Goal: Task Accomplishment & Management: Complete application form

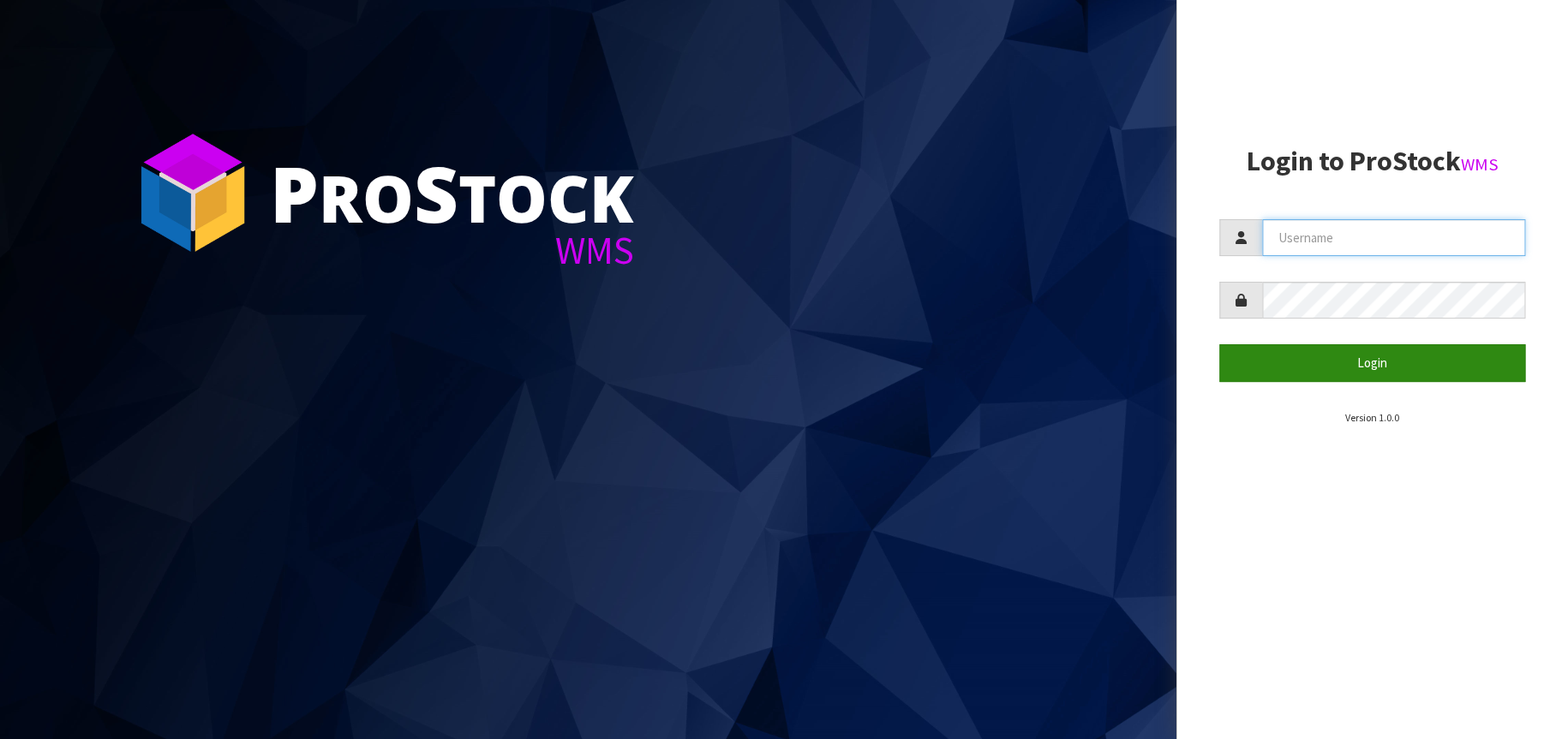
type input "[EMAIL_ADDRESS][DOMAIN_NAME]"
click at [1356, 353] on button "Login" at bounding box center [1372, 363] width 307 height 37
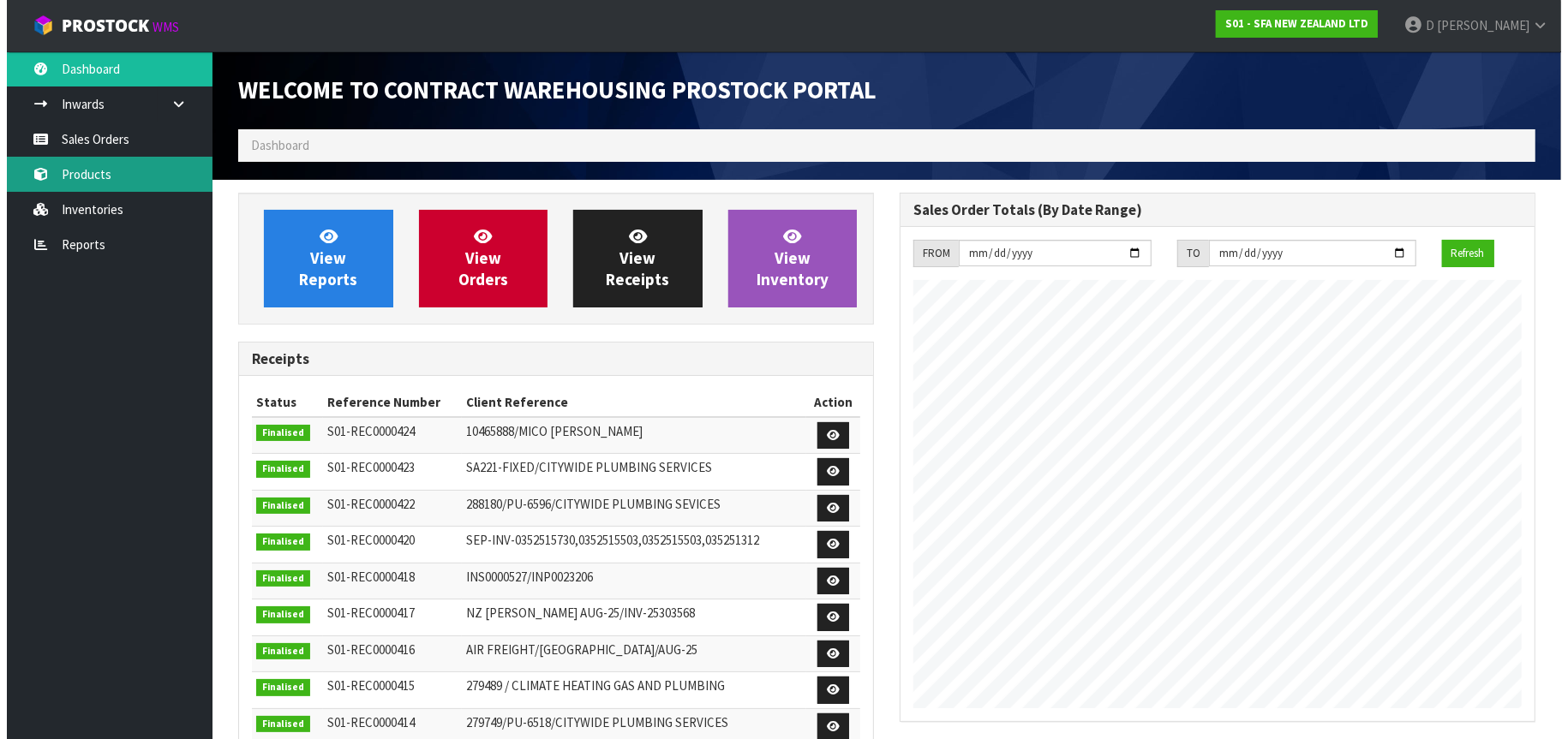
scroll to position [949, 661]
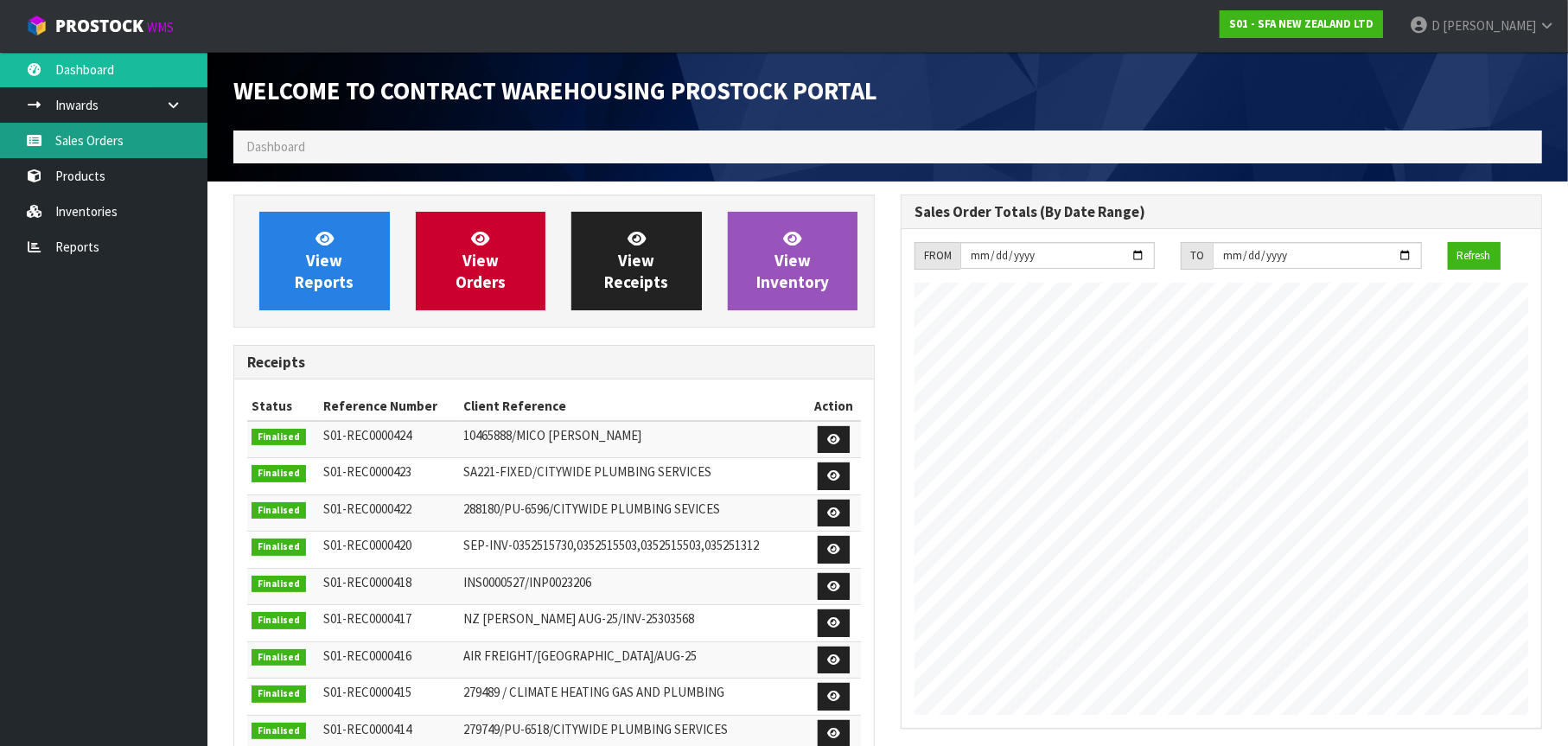
click at [111, 142] on link "Sales Orders" at bounding box center [103, 140] width 207 height 35
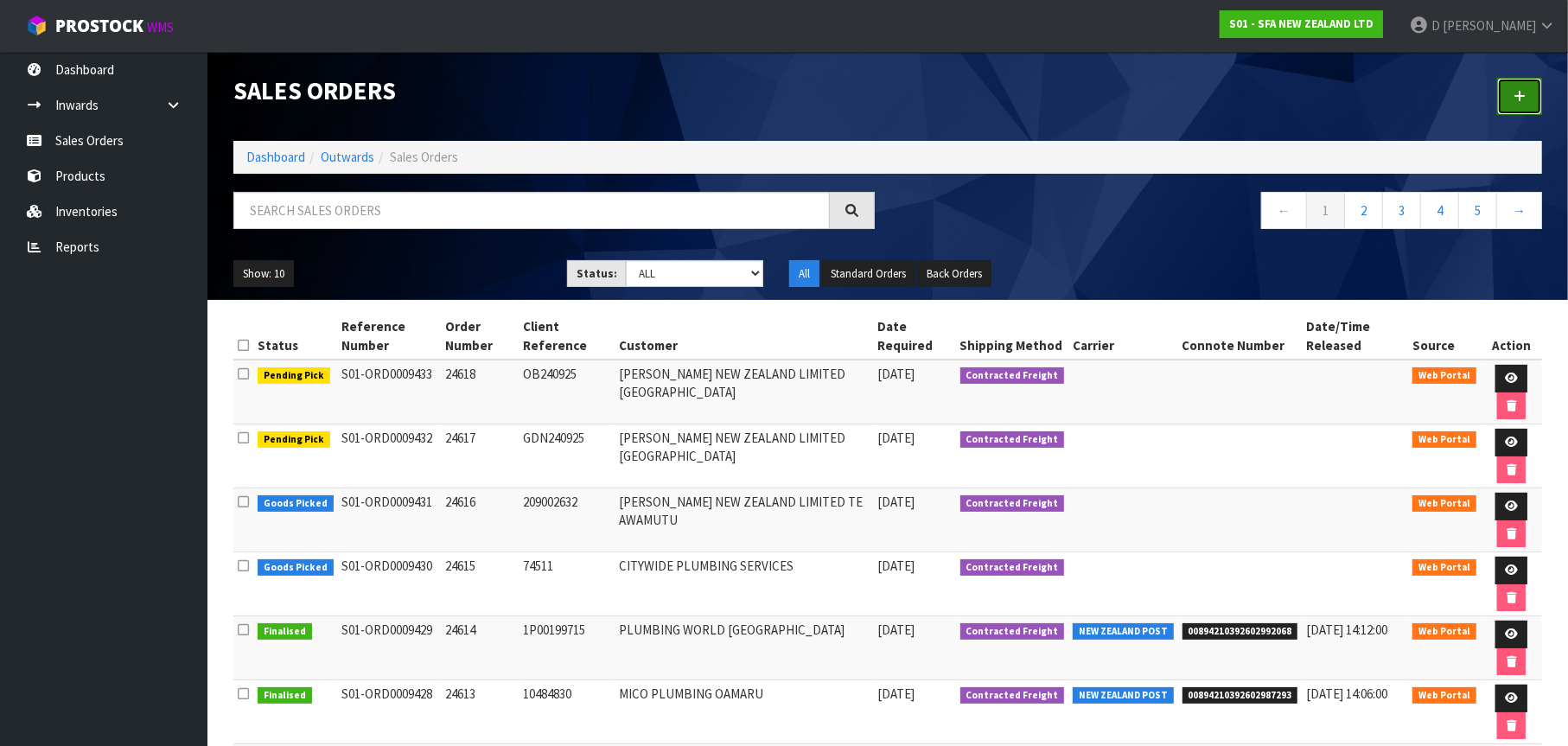
click at [1526, 102] on link at bounding box center [1519, 96] width 45 height 37
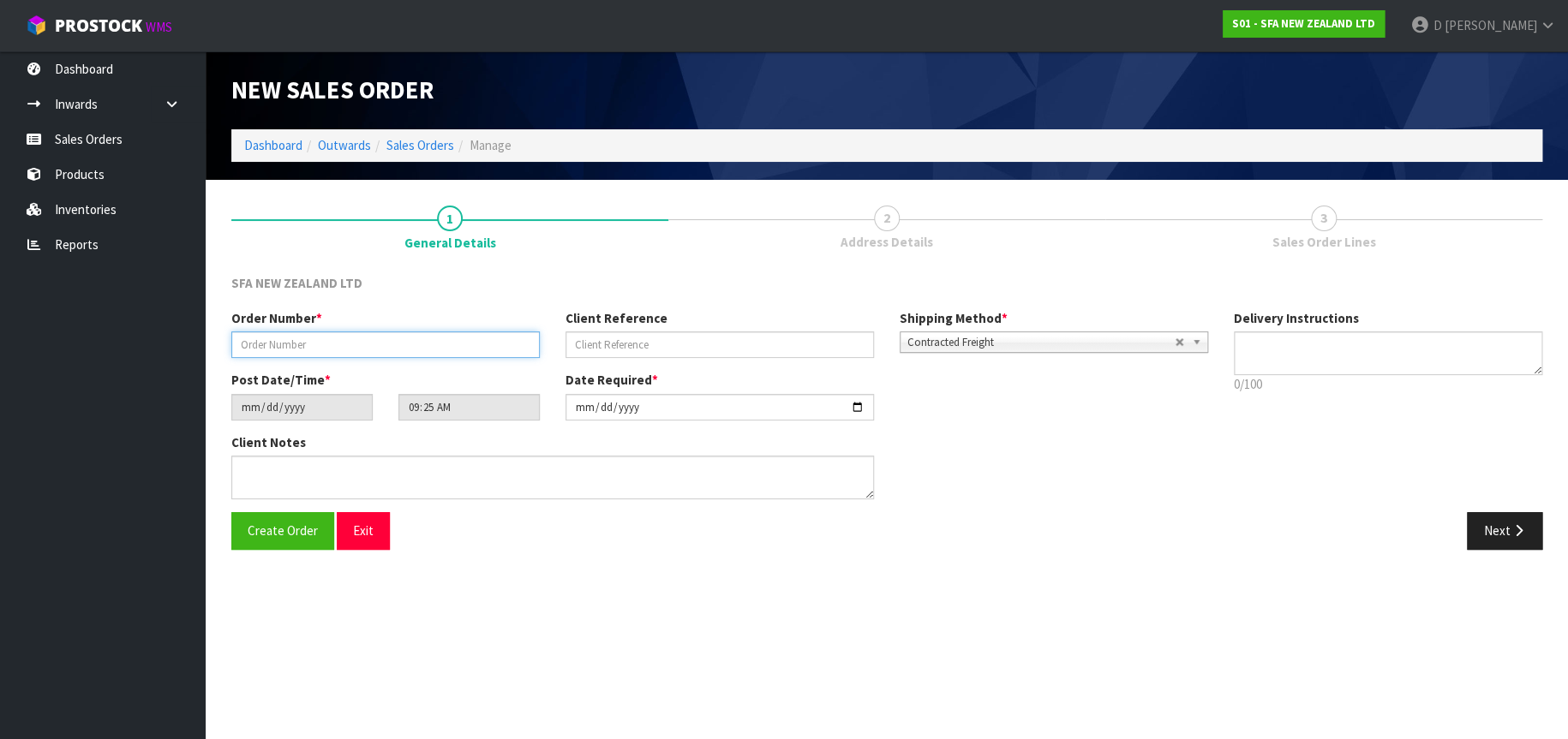
click at [290, 343] on input "text" at bounding box center [385, 345] width 309 height 26
type input "24619"
type input "P241988"
click at [1478, 526] on button "Next" at bounding box center [1504, 531] width 75 height 37
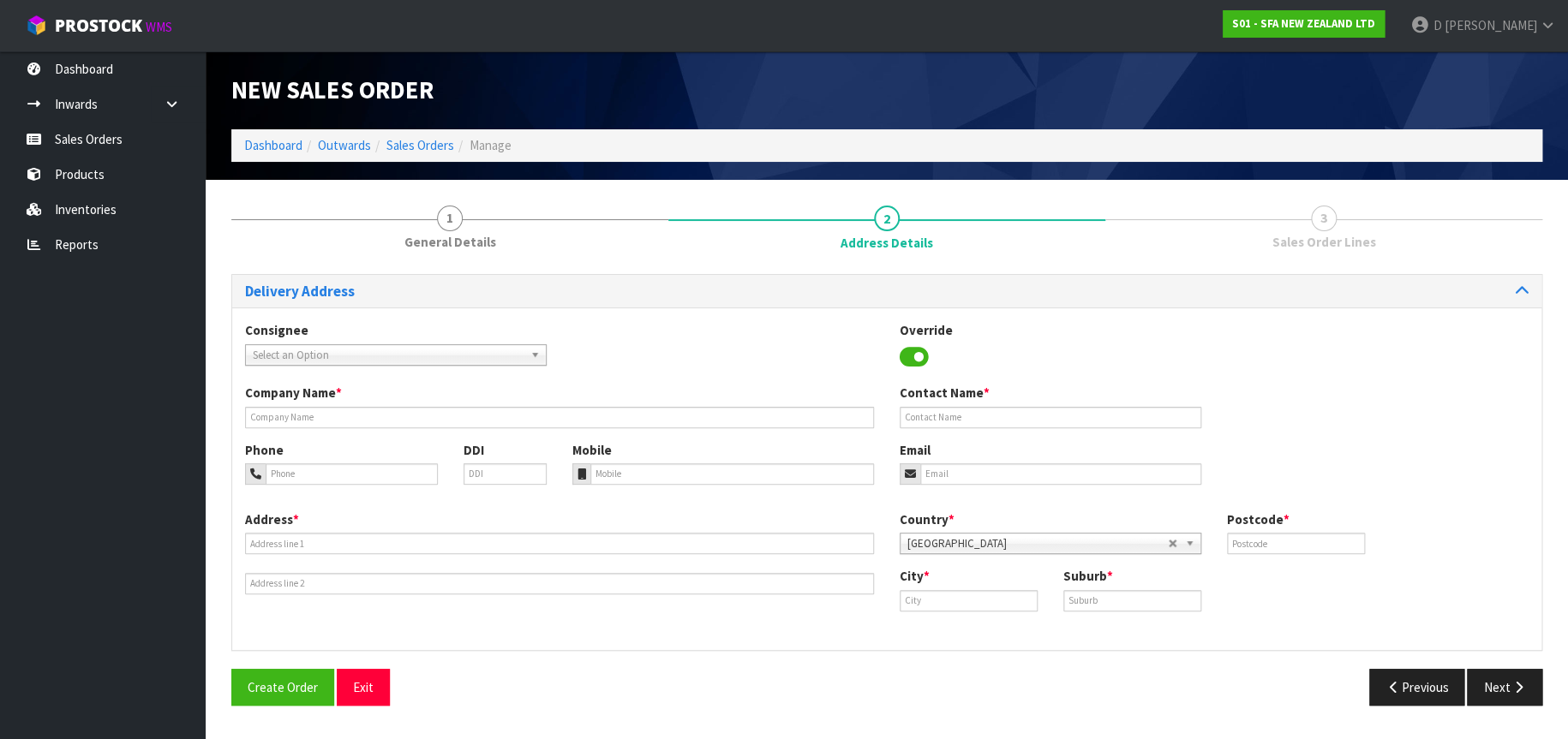
click at [291, 353] on span "Select an Option" at bounding box center [388, 356] width 271 height 21
type input "PUMPPO"
click at [401, 401] on li "PUMPPO RI - PUMP & VALVE SPECIALTIES PORIRUA" at bounding box center [395, 404] width 293 height 21
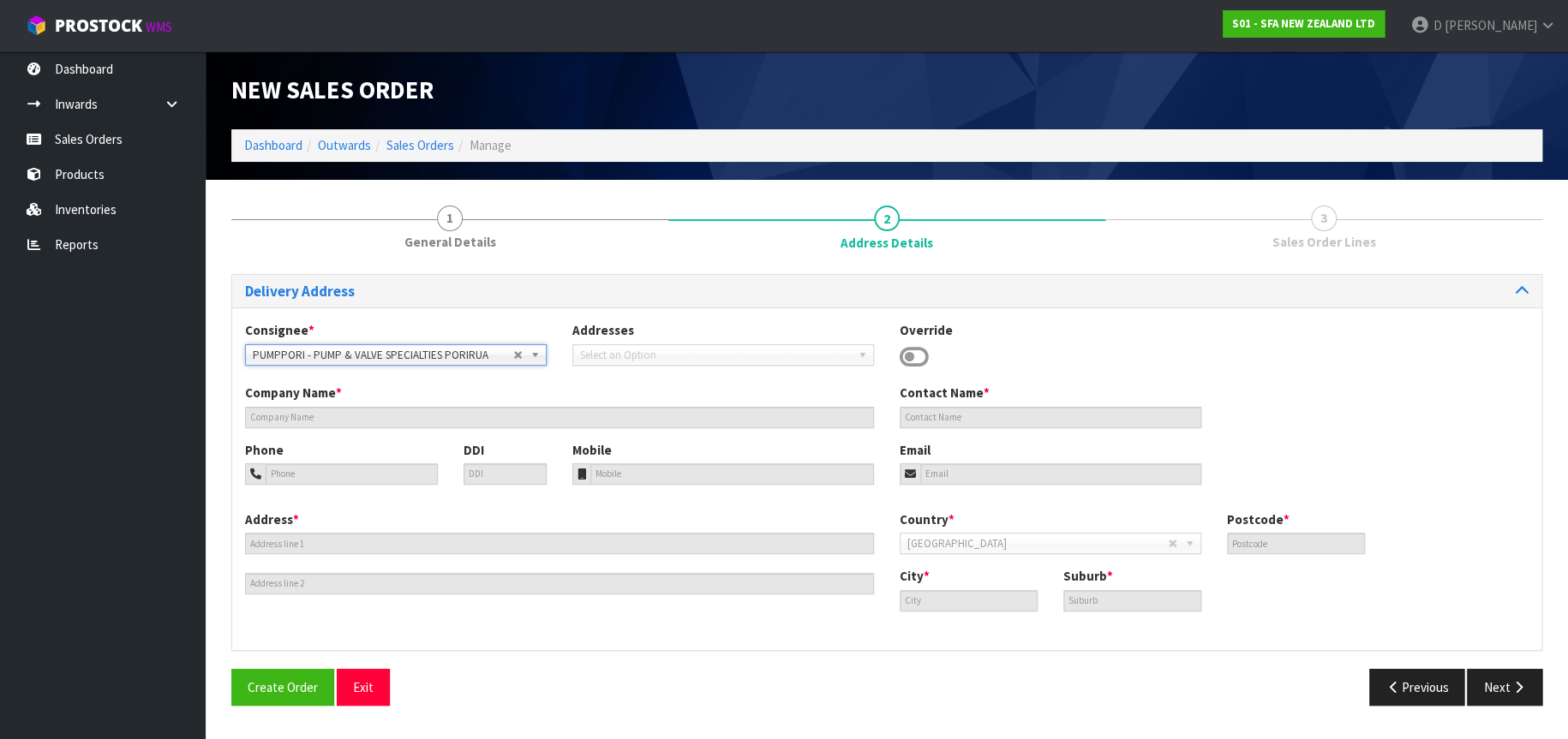
type input "PUMP & VALVE SPECIALTIES"
type input "[STREET_ADDRESS]"
type input "5022"
type input "[GEOGRAPHIC_DATA]"
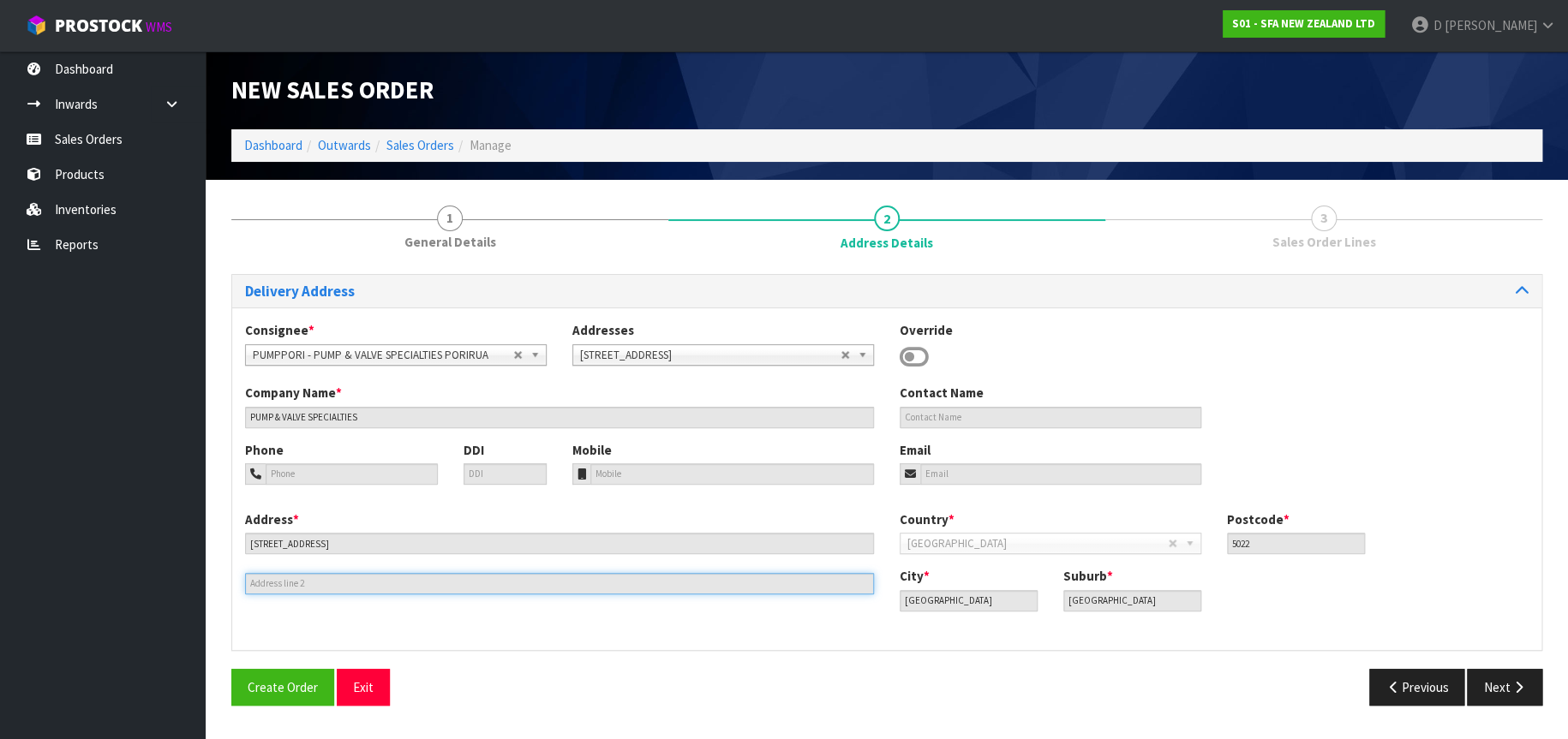
click at [297, 582] on input "text" at bounding box center [559, 583] width 629 height 21
click at [296, 582] on input "text" at bounding box center [559, 583] width 629 height 21
click at [1495, 687] on button "Next" at bounding box center [1504, 687] width 75 height 37
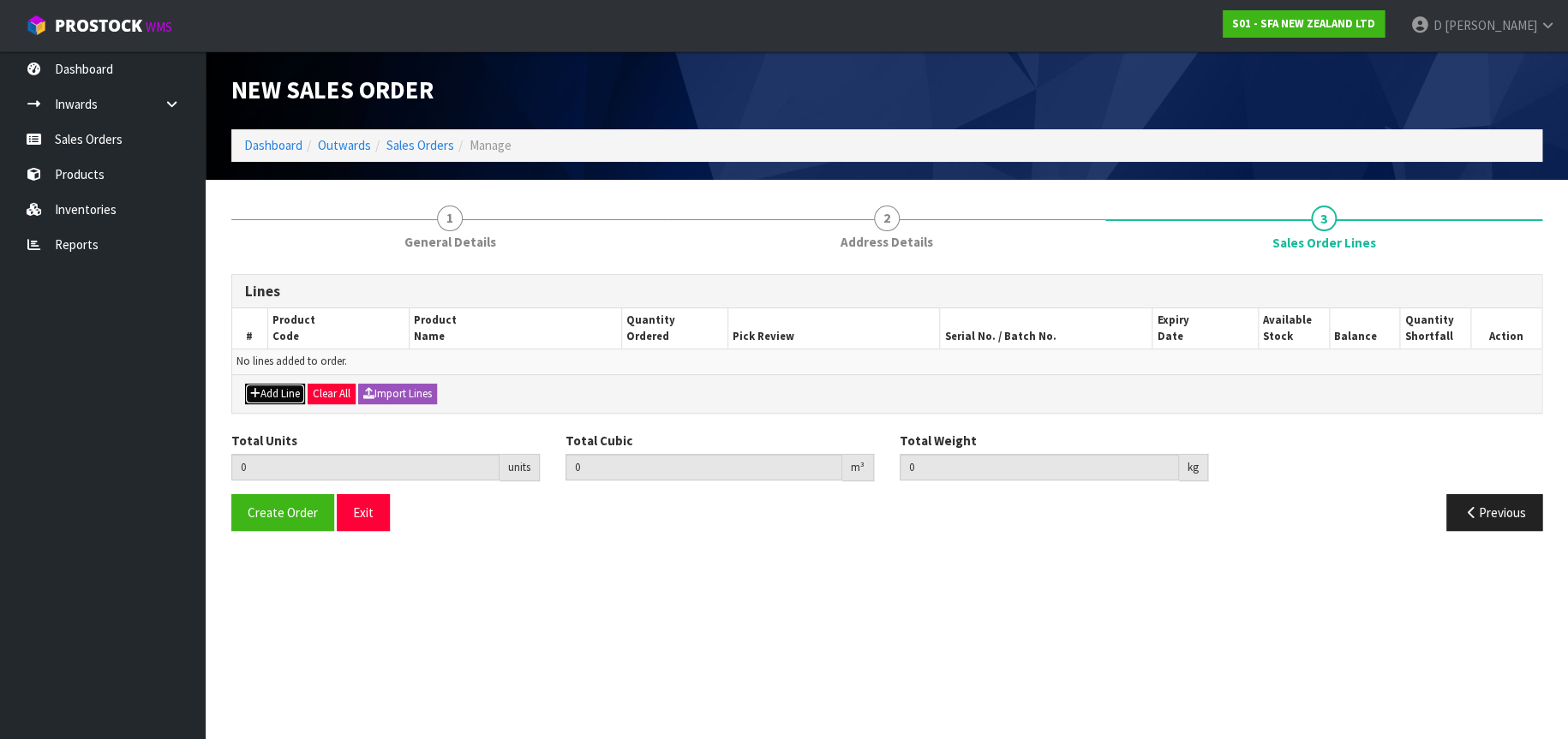
click at [277, 394] on button "Add Line" at bounding box center [275, 394] width 60 height 21
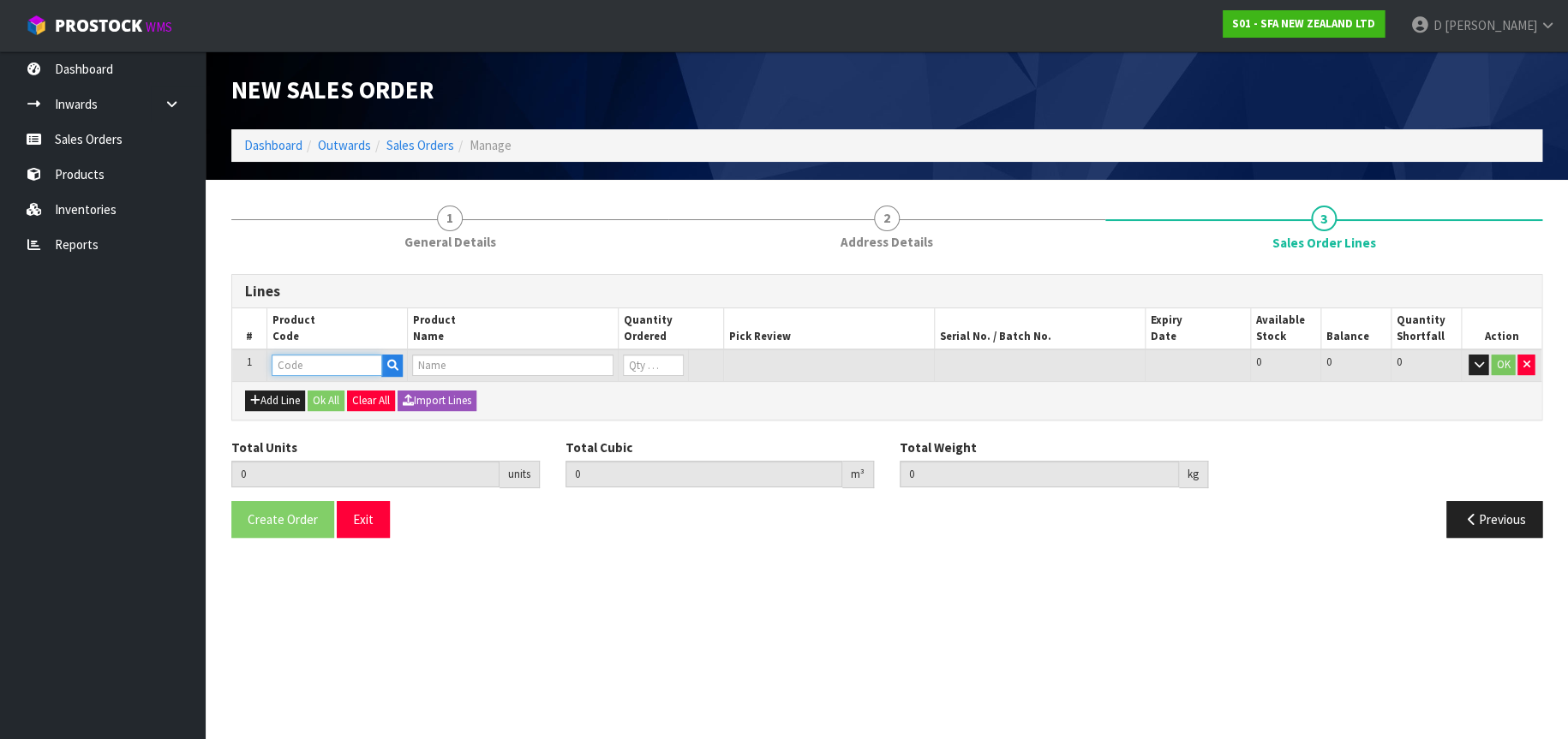
click at [296, 371] on input "text" at bounding box center [327, 366] width 110 height 21
type input "SA94"
click at [292, 361] on input "text" at bounding box center [327, 366] width 110 height 21
type input "SA94"
click at [322, 386] on link "SA94" at bounding box center [339, 394] width 136 height 23
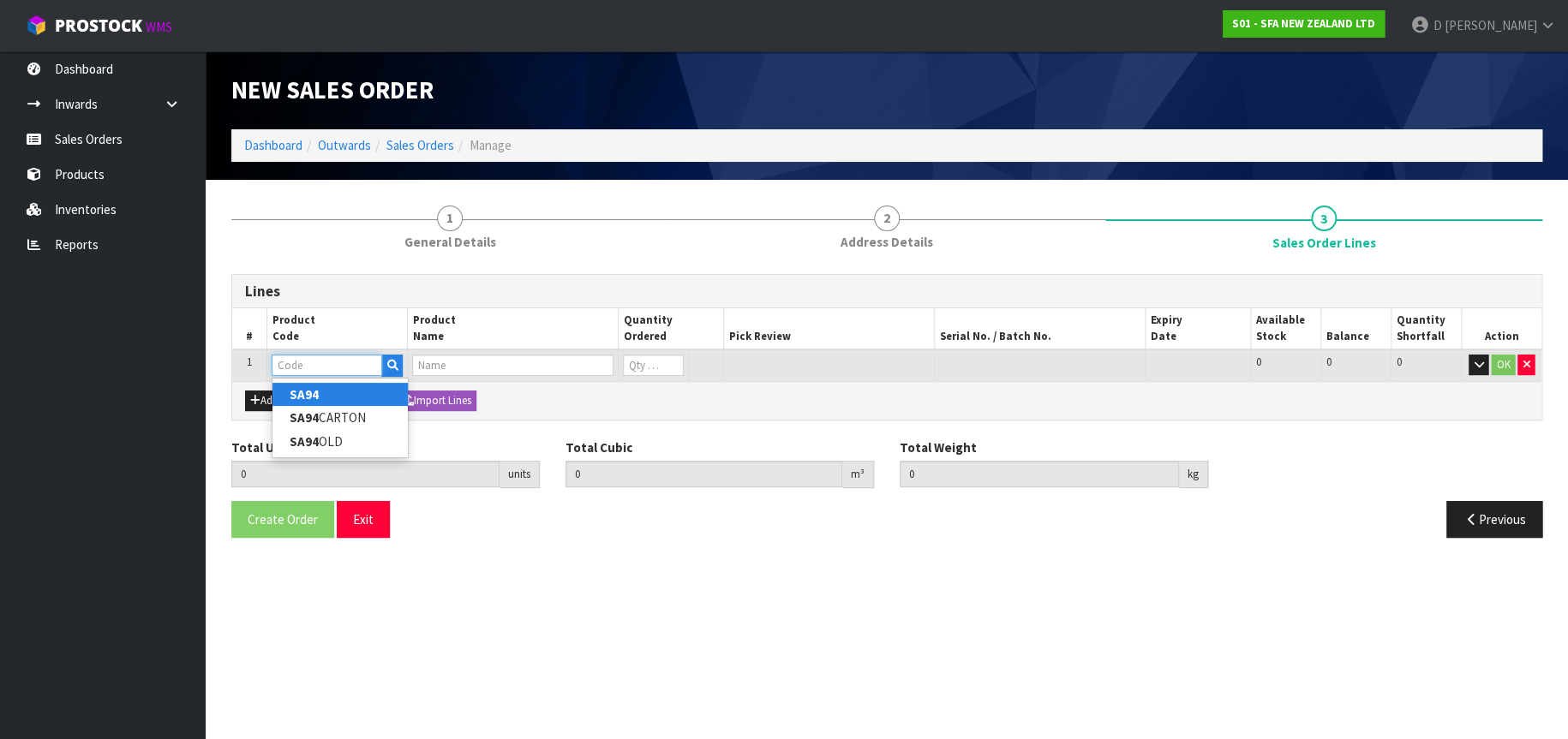
type input "SA94"
type input "0.000000"
type input "0.000"
type input "SANISHOWER UP WASTE WATER PUMP"
type input "0"
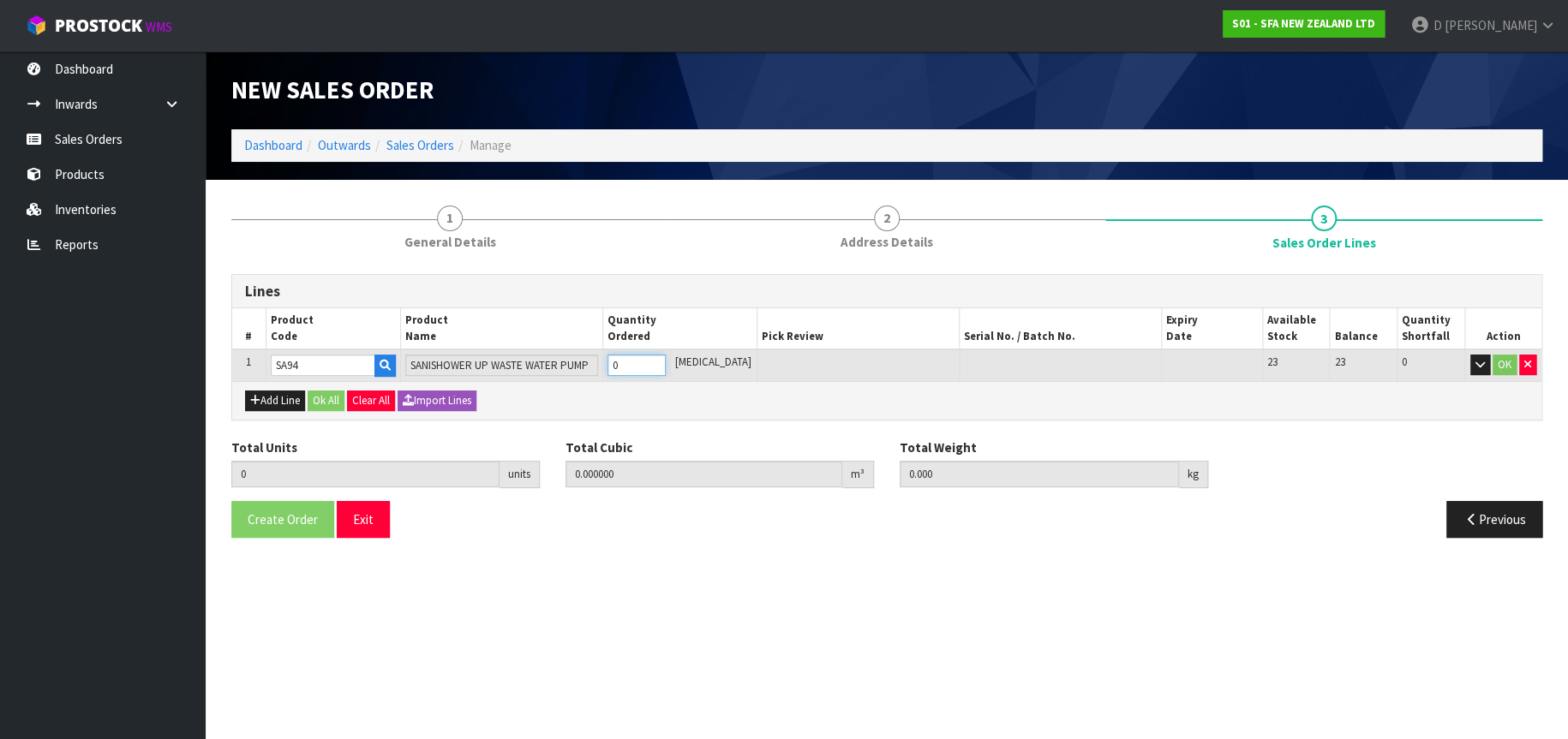
type input "1"
type input "0.01617"
type input "4.68"
type input "1"
click at [1497, 361] on button "OK" at bounding box center [1503, 366] width 24 height 21
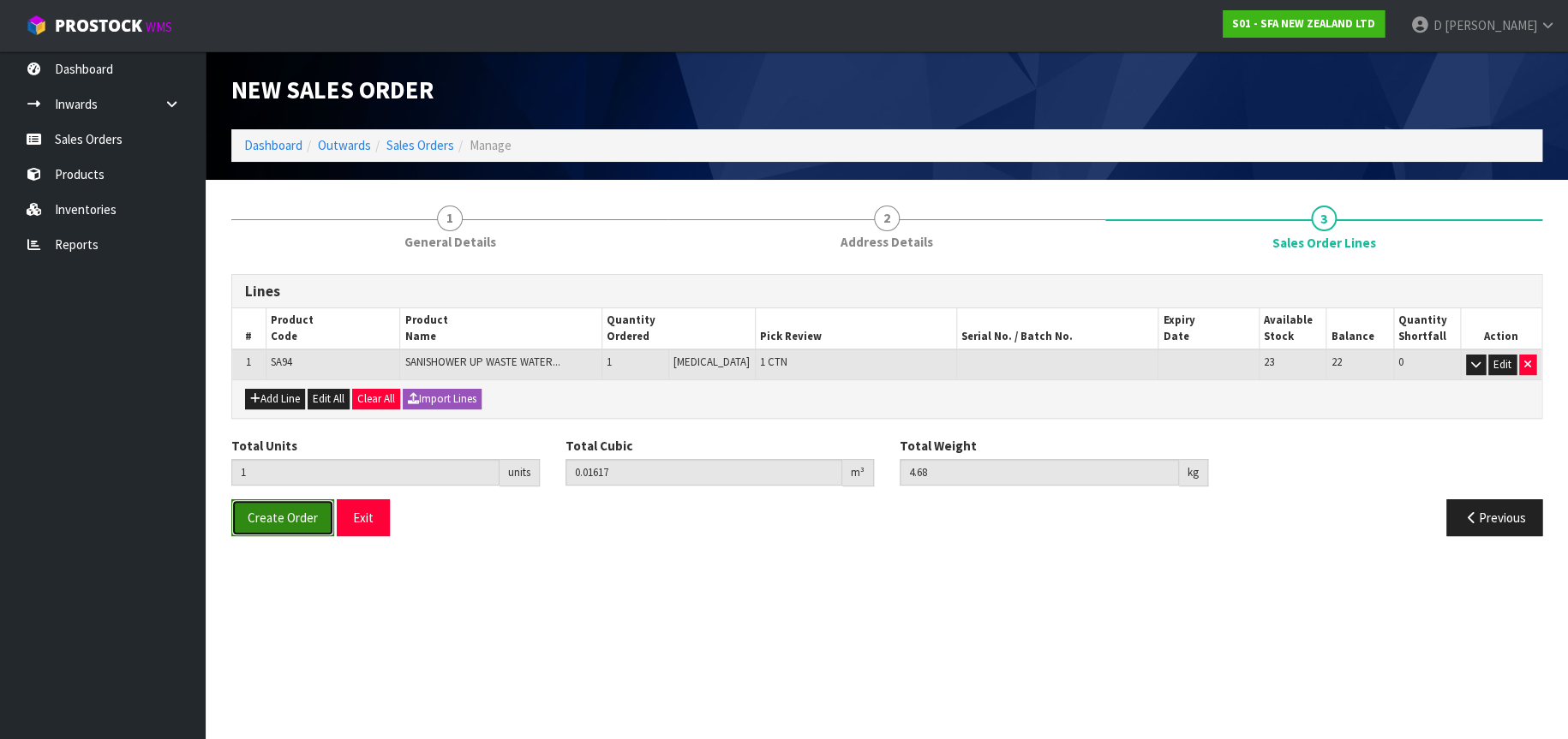
click at [259, 521] on span "Create Order" at bounding box center [282, 518] width 70 height 17
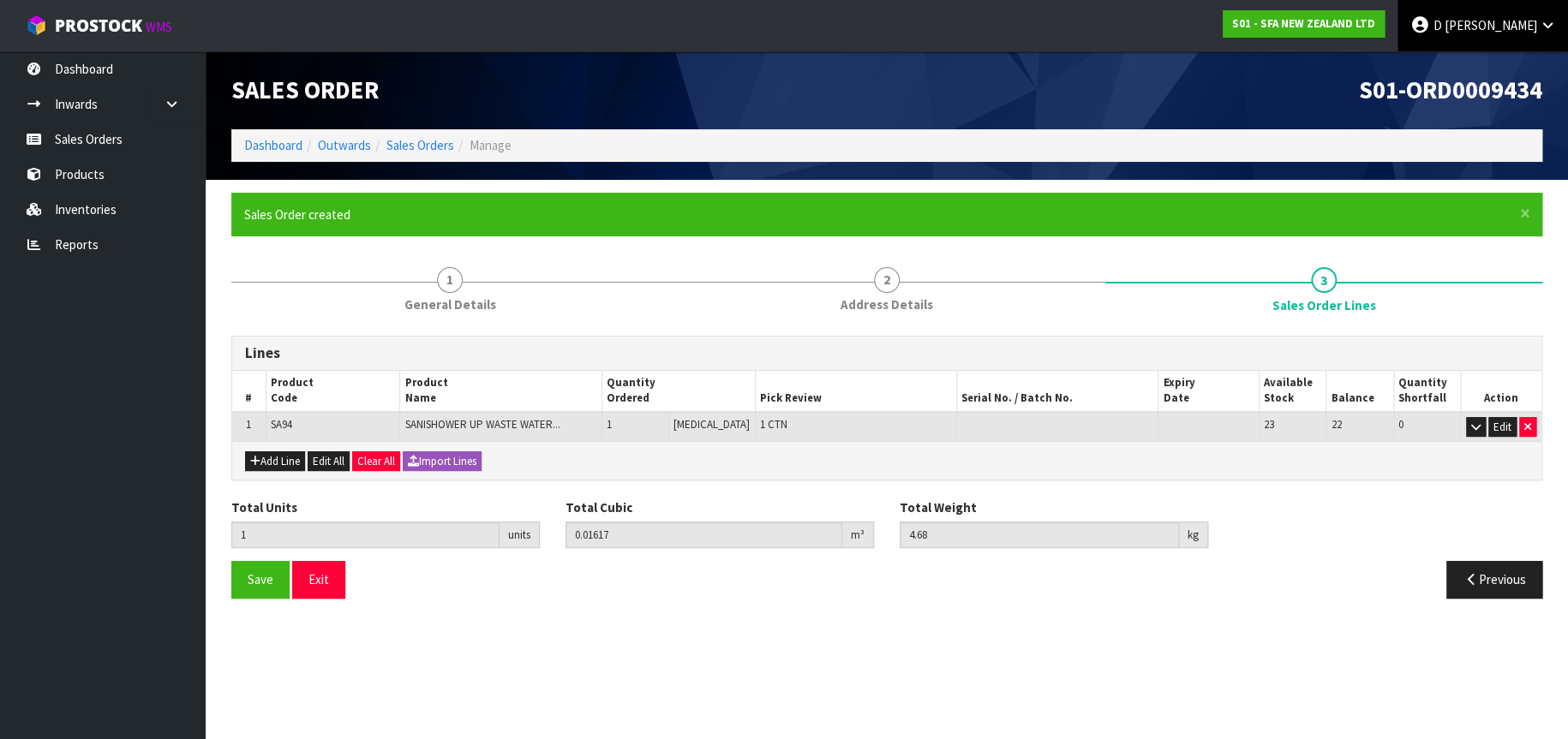
click at [1530, 24] on span "[PERSON_NAME]" at bounding box center [1490, 25] width 93 height 17
click at [1474, 70] on link "Logout" at bounding box center [1499, 68] width 136 height 23
